Goal: Task Accomplishment & Management: Manage account settings

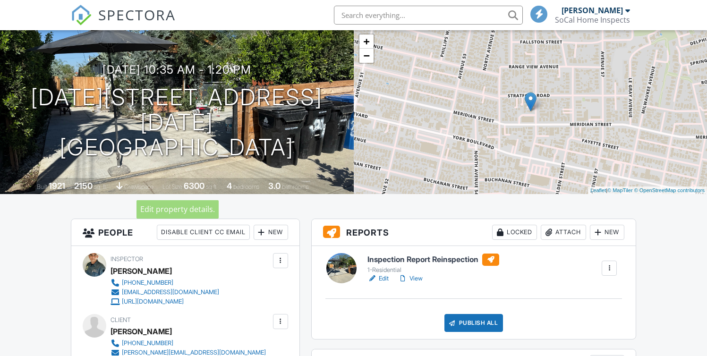
scroll to position [79, 0]
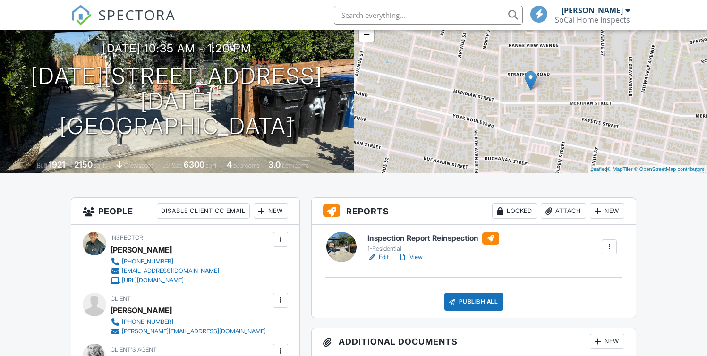
click at [382, 257] on link "Edit" at bounding box center [377, 257] width 21 height 9
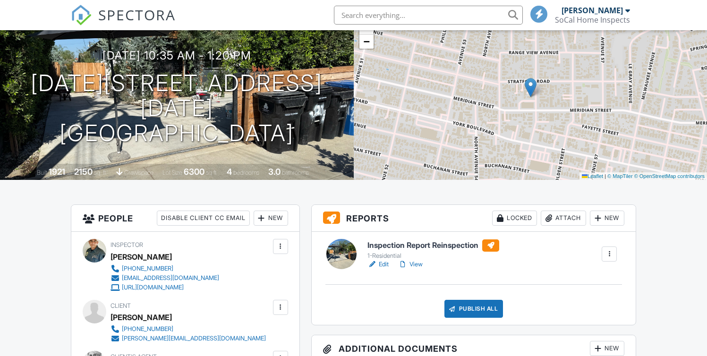
click at [619, 220] on div "New" at bounding box center [607, 218] width 34 height 15
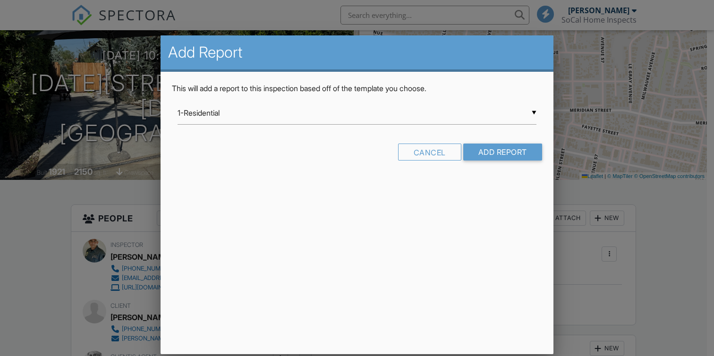
click at [247, 114] on div "▼ 1-Residential 1-Residential 2-Condo 4-Commercial 5-Mold 70-Sewer Scope 79-Ins…" at bounding box center [357, 113] width 359 height 23
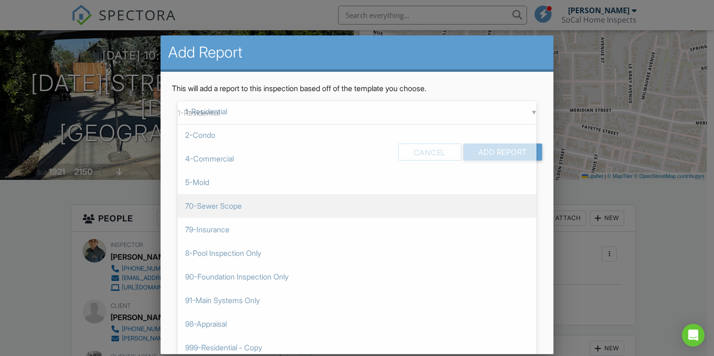
click at [231, 206] on span "70-Sewer Scope" at bounding box center [357, 206] width 359 height 24
type input "70-Sewer Scope"
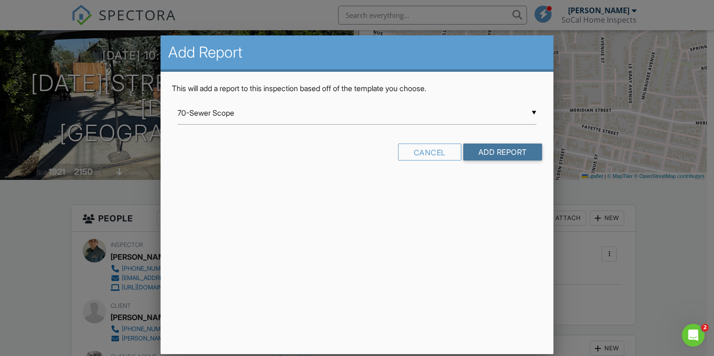
click at [479, 160] on input "Add Report" at bounding box center [502, 152] width 79 height 17
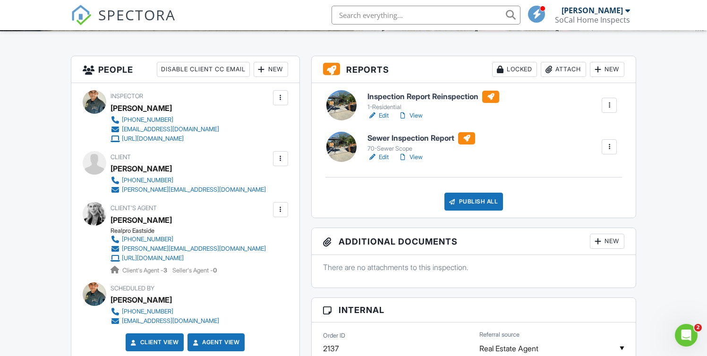
scroll to position [210, 0]
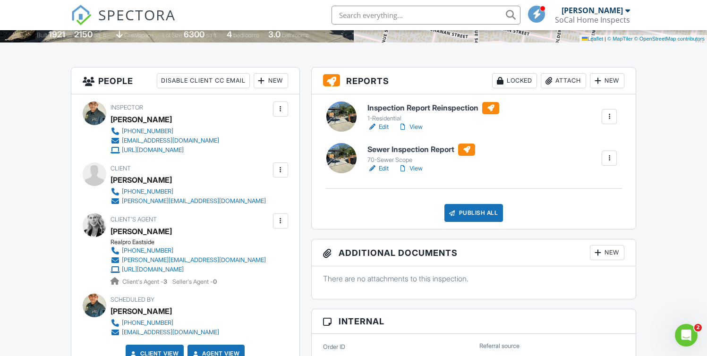
click at [386, 169] on link "Edit" at bounding box center [377, 168] width 21 height 9
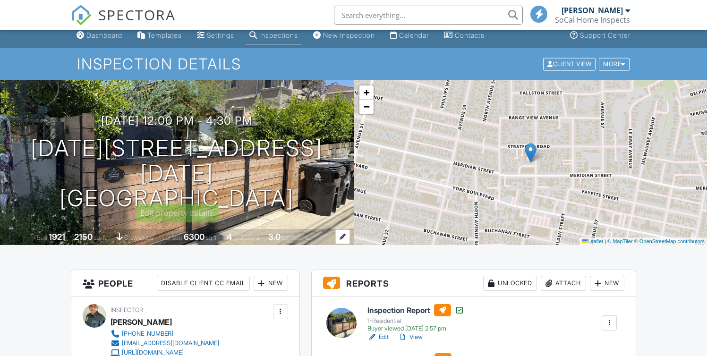
scroll to position [77, 0]
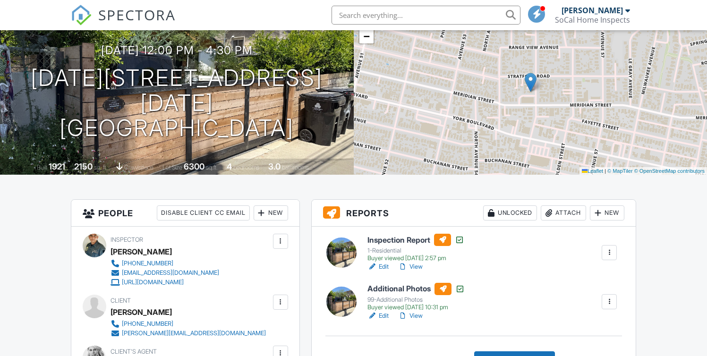
click at [420, 264] on link "View" at bounding box center [410, 266] width 25 height 9
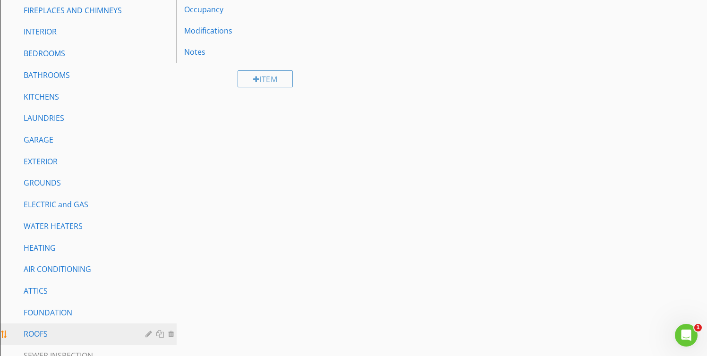
scroll to position [239, 0]
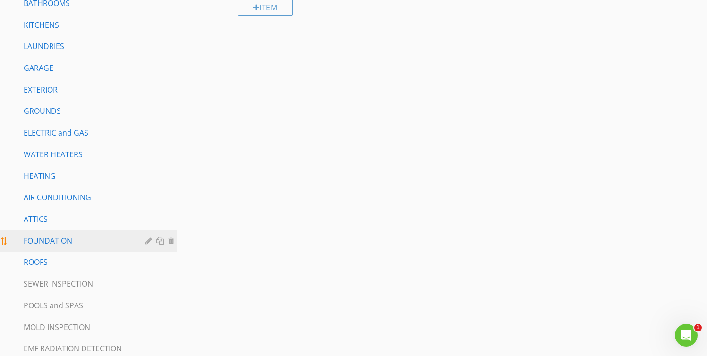
click at [52, 238] on div "FOUNDATION" at bounding box center [78, 240] width 108 height 11
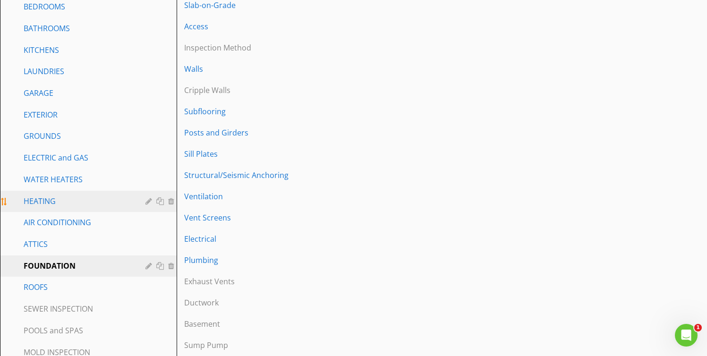
scroll to position [209, 0]
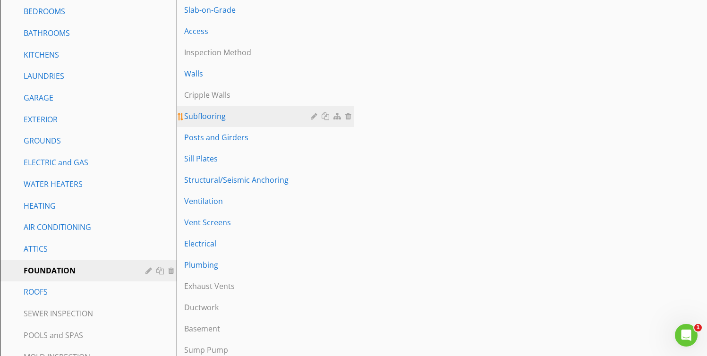
click at [204, 126] on link "Subflooring" at bounding box center [266, 116] width 174 height 21
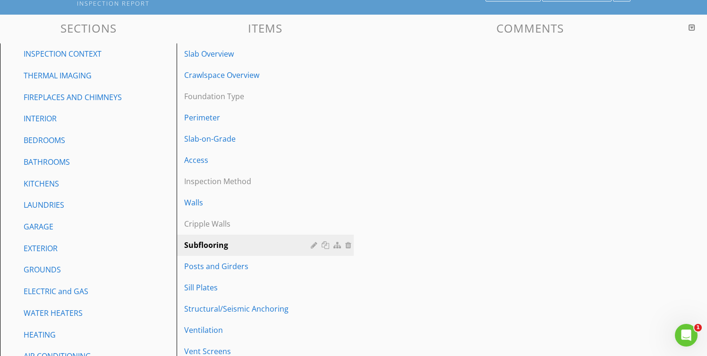
scroll to position [0, 0]
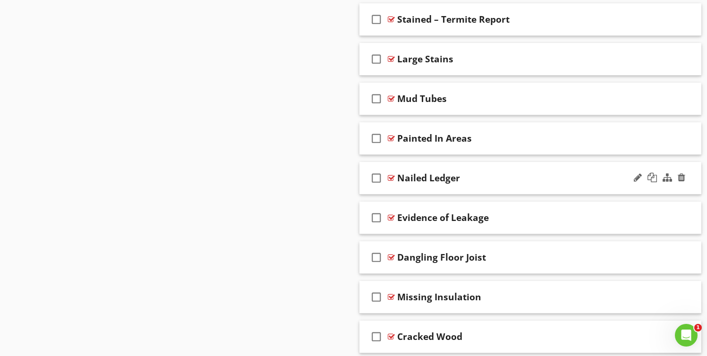
click at [487, 167] on div "check_box_outline_blank Nailed Ledger" at bounding box center [530, 178] width 342 height 33
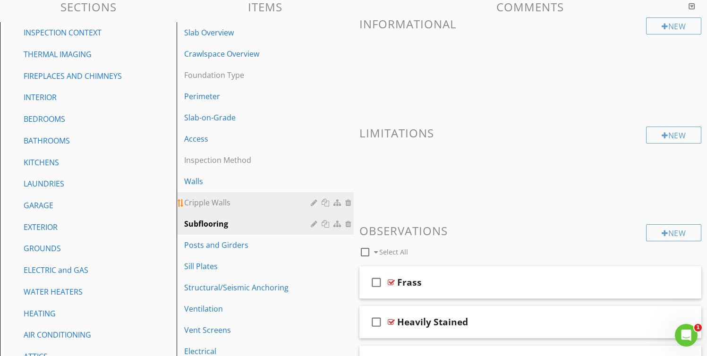
scroll to position [102, 0]
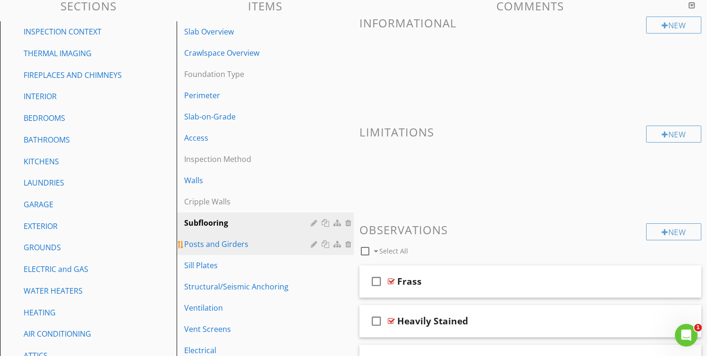
click at [215, 250] on link "Posts and Girders" at bounding box center [266, 244] width 174 height 21
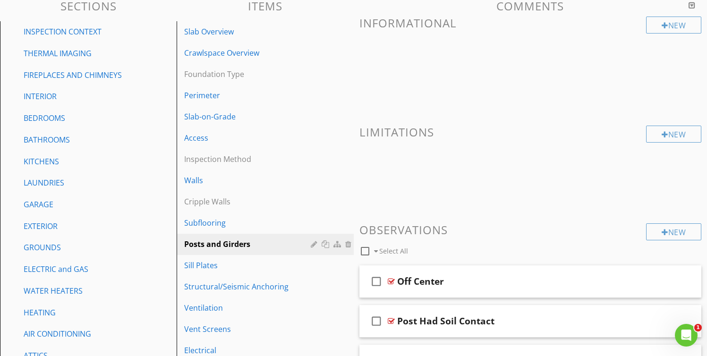
scroll to position [0, 0]
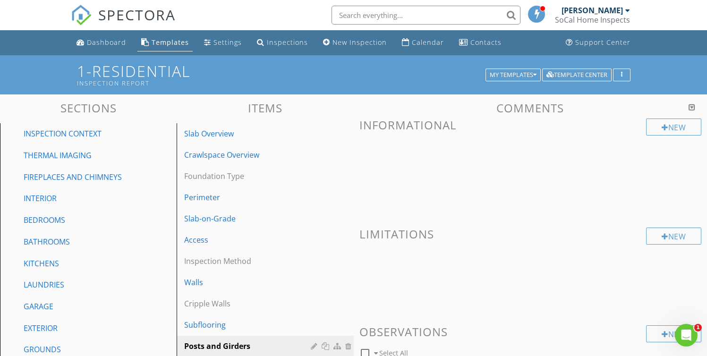
click at [571, 157] on span at bounding box center [530, 173] width 342 height 47
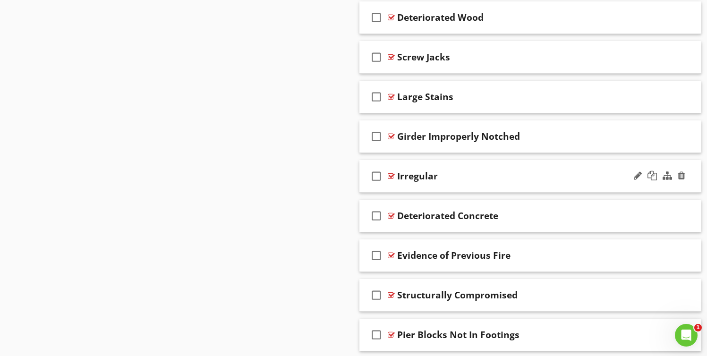
click at [462, 185] on div "check_box_outline_blank Irregular" at bounding box center [530, 176] width 342 height 33
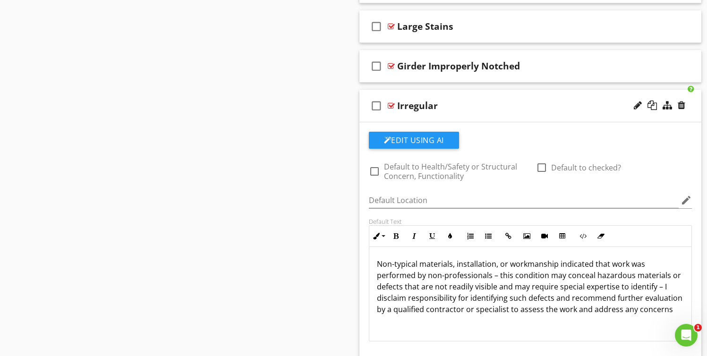
scroll to position [1175, 0]
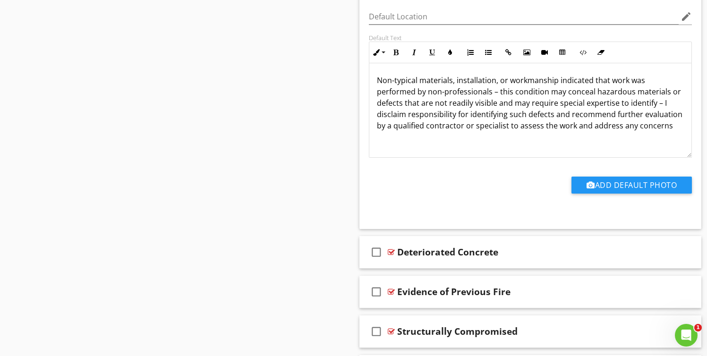
click at [455, 121] on p "Non-typical materials, installation, or workmanship indicated that work was per…" at bounding box center [530, 103] width 307 height 57
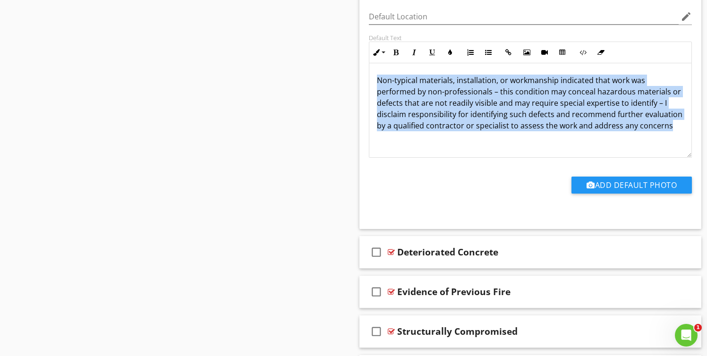
copy p "Non-typical materials, installation, or workmanship indicated that work was per…"
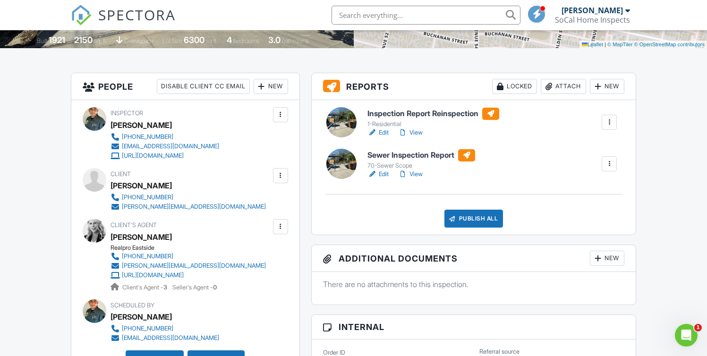
click at [613, 121] on div at bounding box center [609, 122] width 9 height 9
click at [383, 135] on link "Edit" at bounding box center [377, 132] width 21 height 9
click at [469, 212] on div "Publish All" at bounding box center [473, 219] width 59 height 18
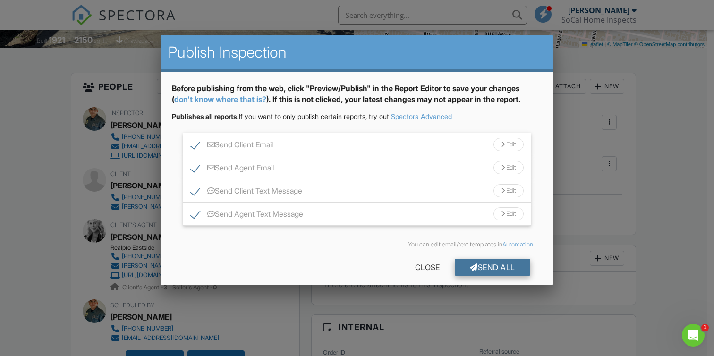
click at [471, 267] on div "Send All" at bounding box center [493, 267] width 76 height 17
